Goal: Task Accomplishment & Management: Use online tool/utility

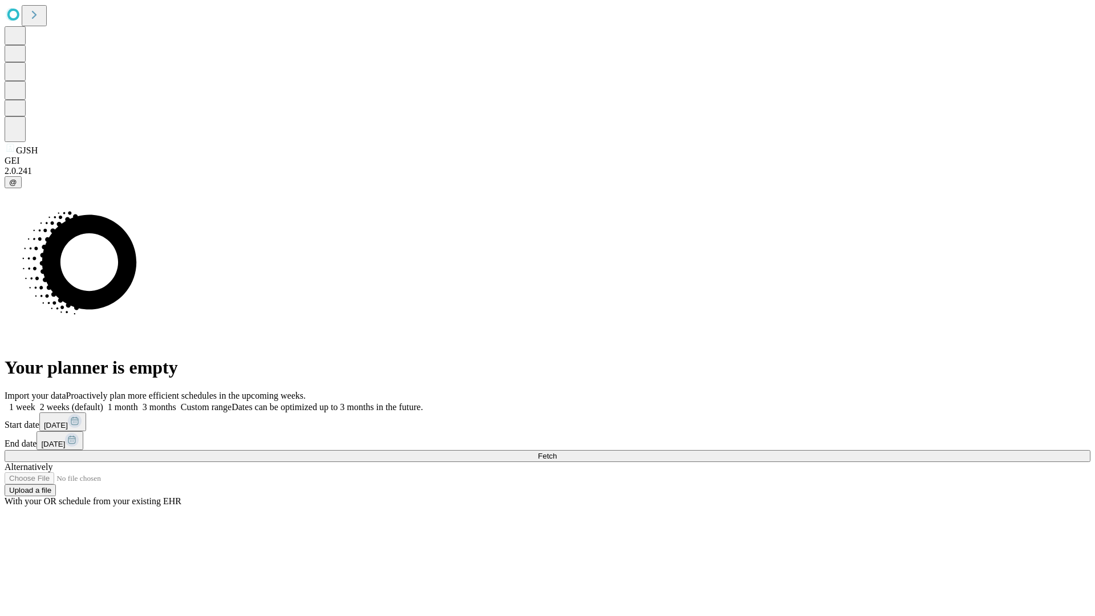
click at [556, 452] on span "Fetch" at bounding box center [547, 456] width 19 height 9
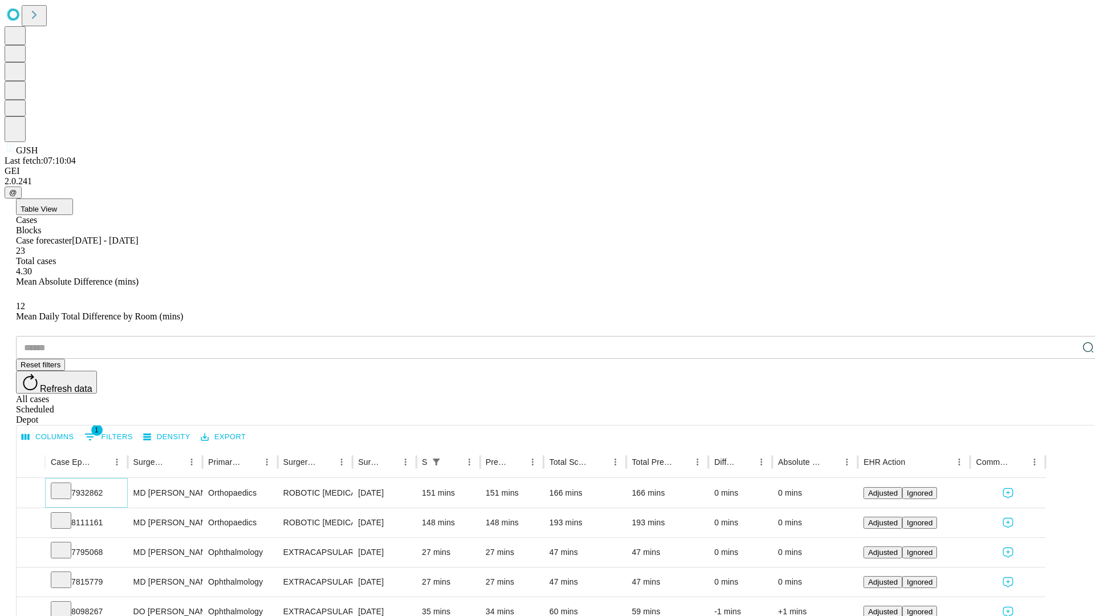
click at [67, 484] on icon at bounding box center [60, 489] width 11 height 11
